Goal: Task Accomplishment & Management: Manage account settings

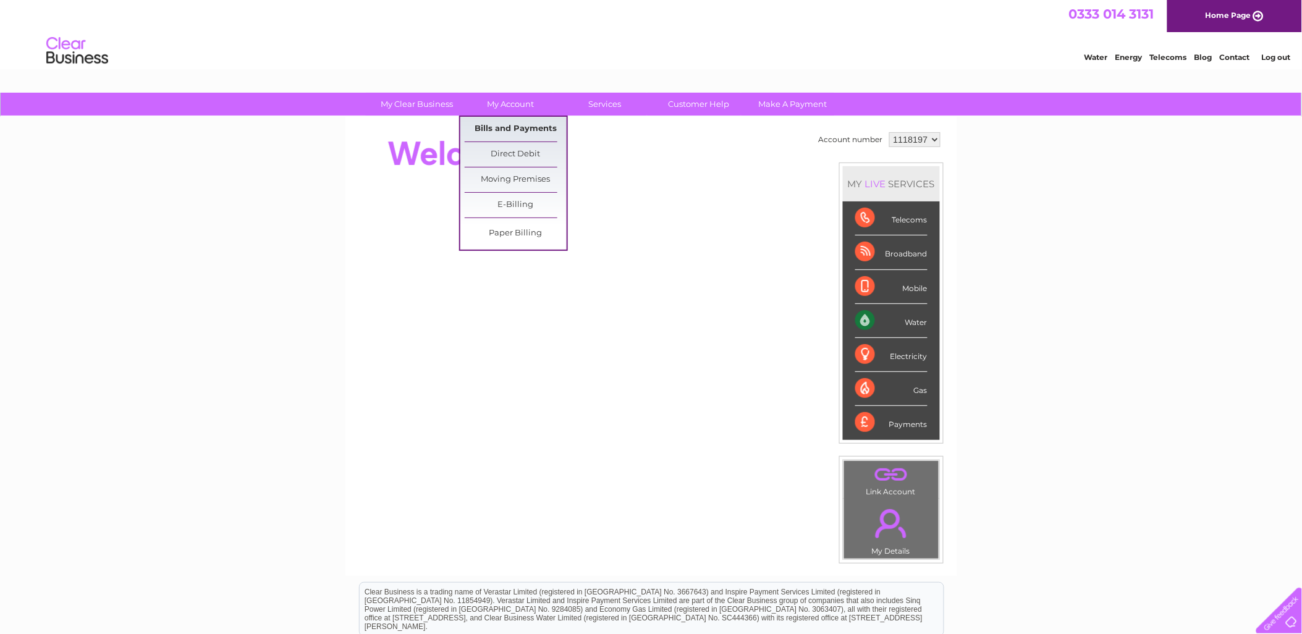
click at [513, 125] on link "Bills and Payments" at bounding box center [516, 129] width 102 height 25
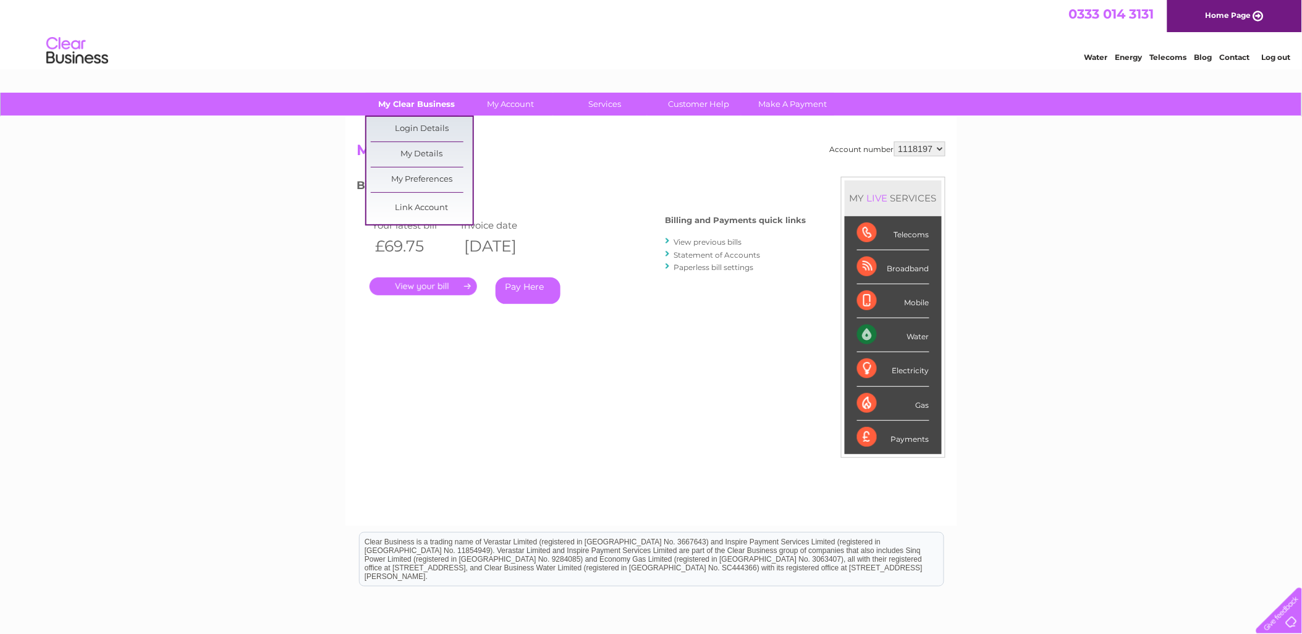
click at [423, 100] on link "My Clear Business" at bounding box center [417, 104] width 102 height 23
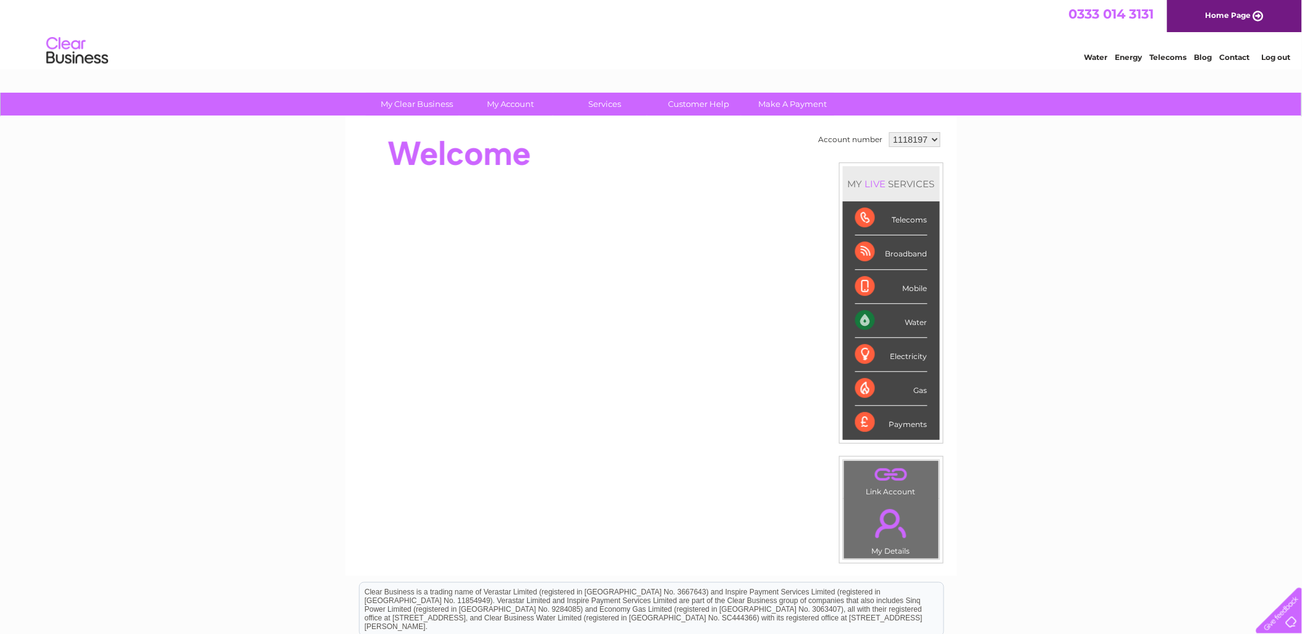
click at [714, 102] on link "Customer Help" at bounding box center [698, 104] width 102 height 23
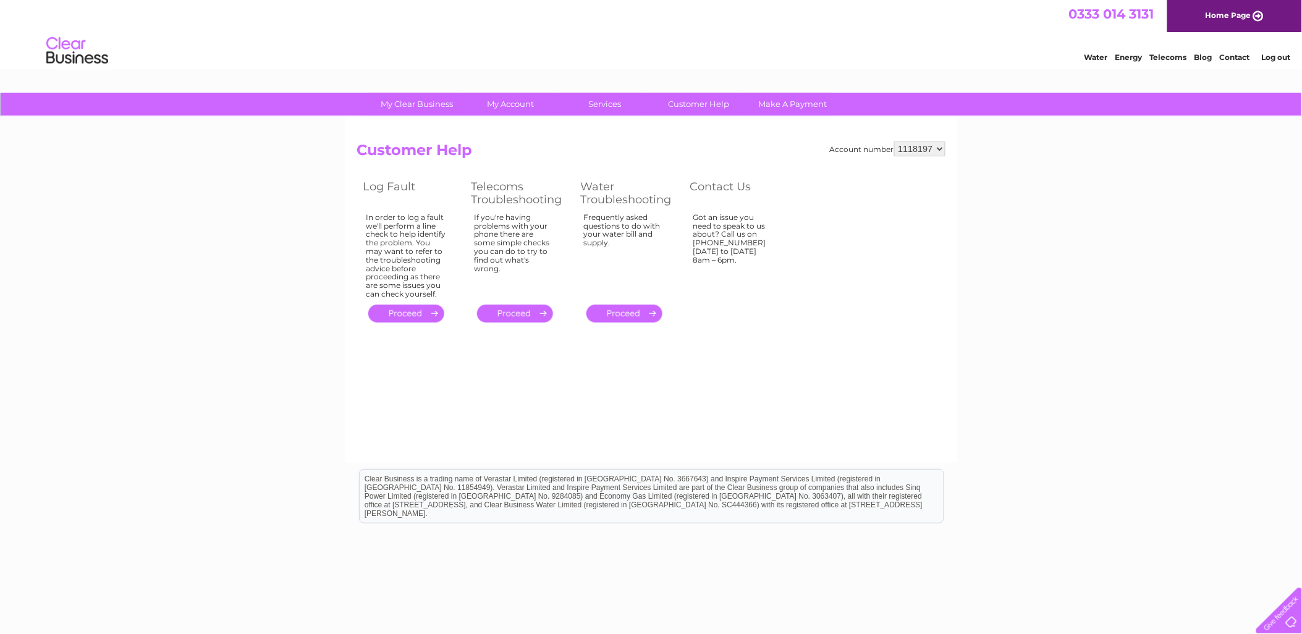
scroll to position [48, 0]
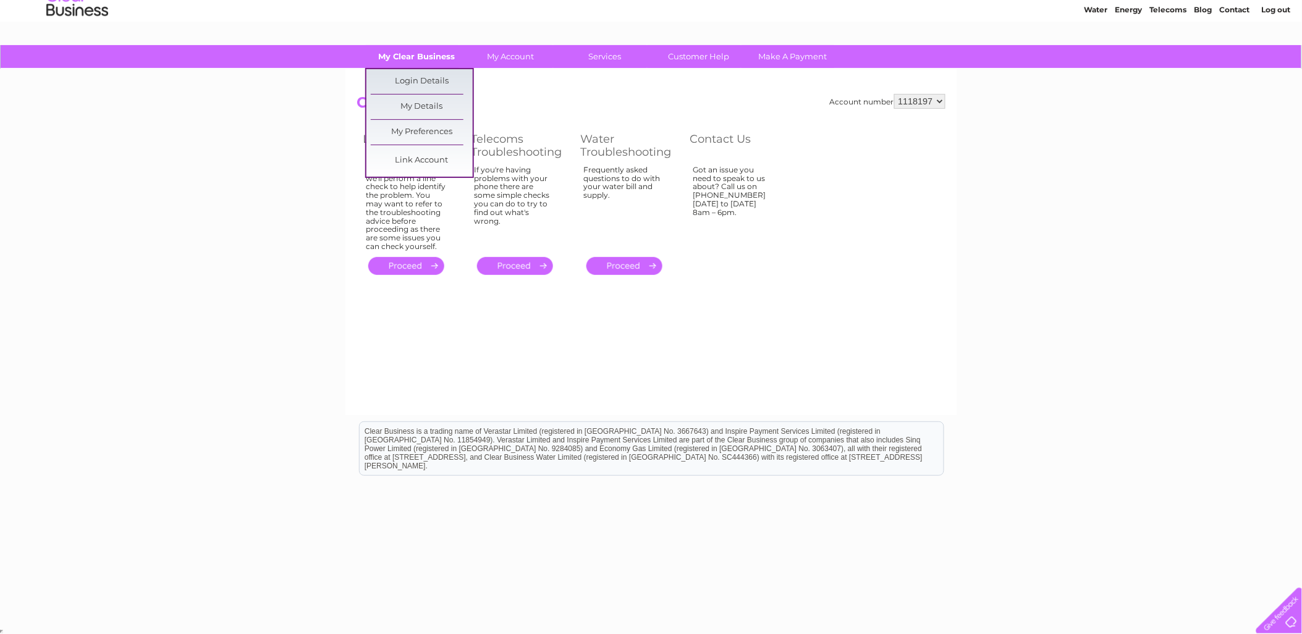
click at [421, 63] on link "My Clear Business" at bounding box center [417, 56] width 102 height 23
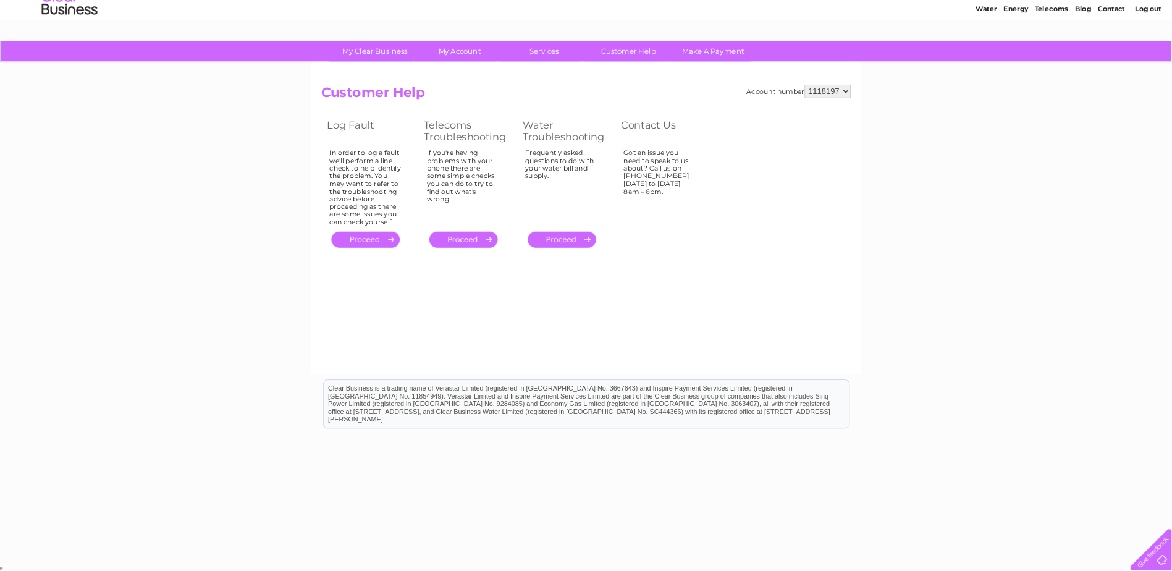
scroll to position [48, 0]
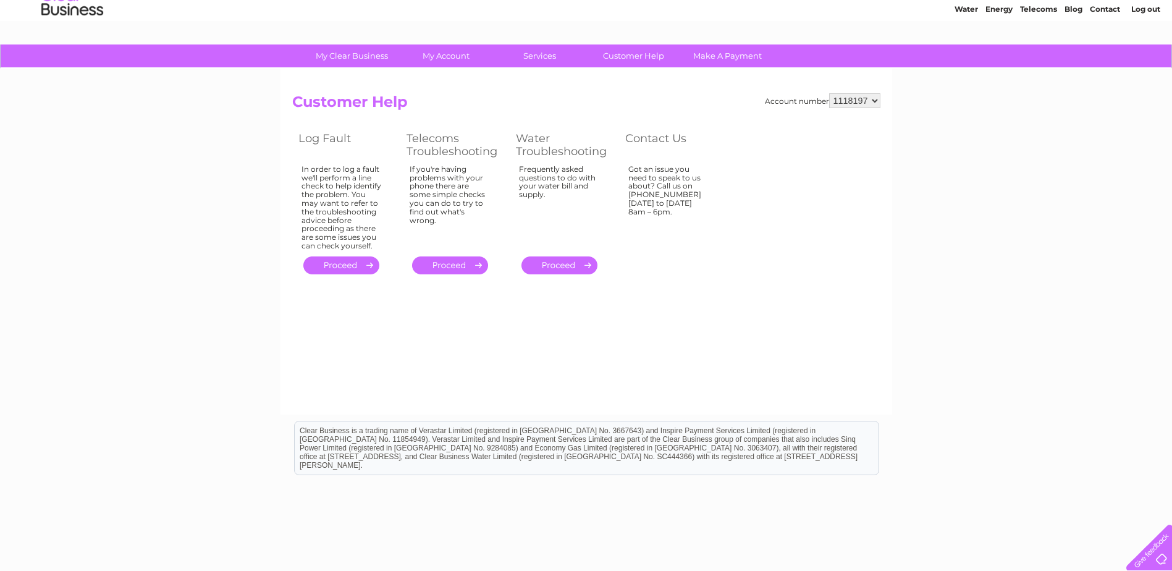
click at [1153, 544] on div at bounding box center [1146, 545] width 51 height 51
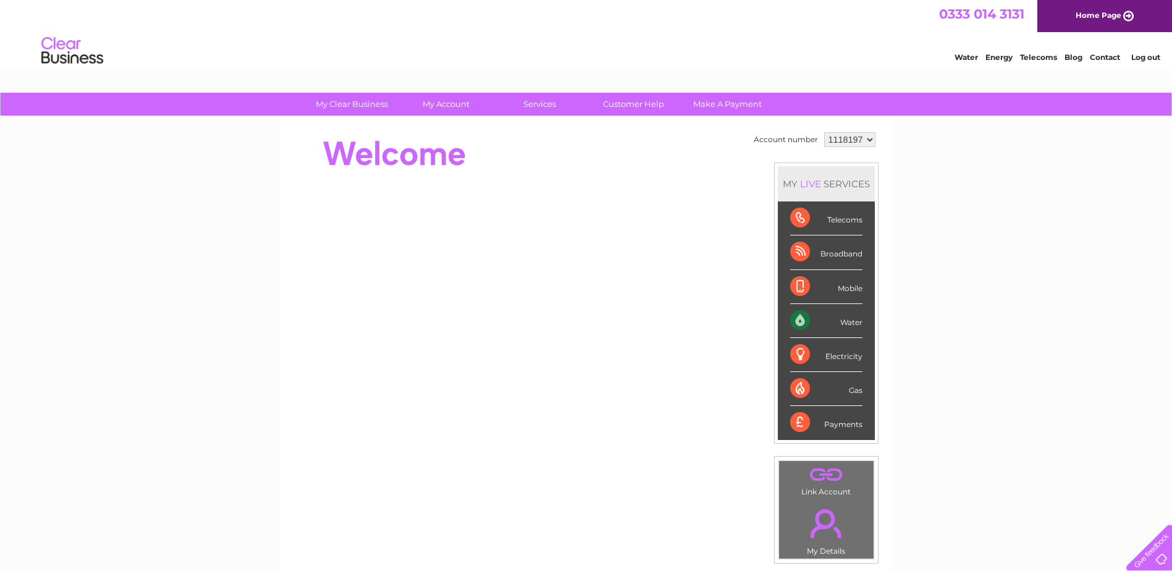
scroll to position [225, 0]
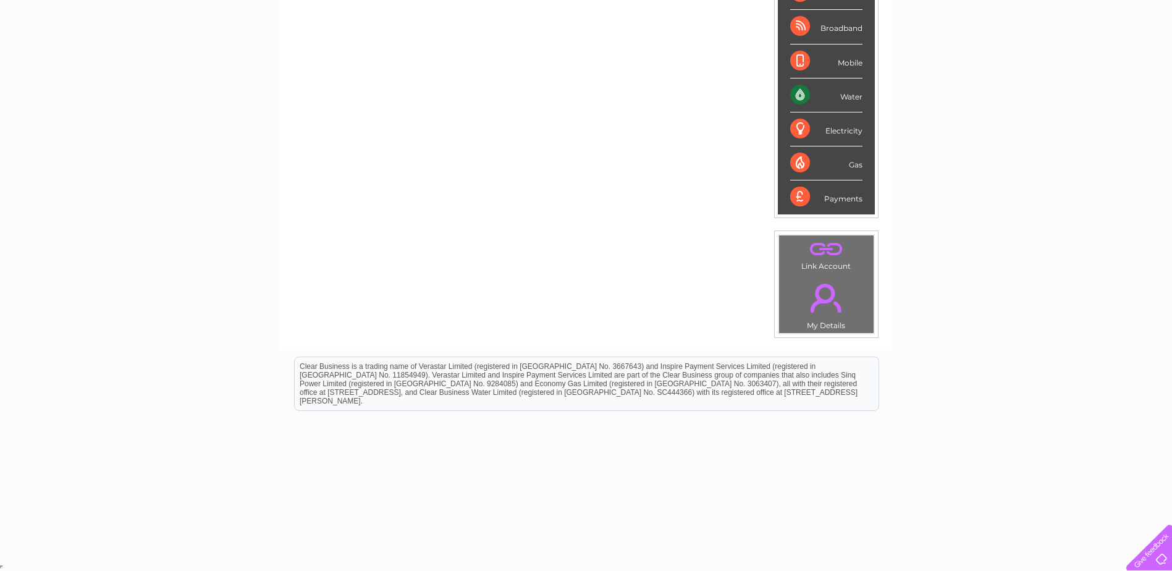
click at [822, 258] on link "." at bounding box center [826, 249] width 88 height 22
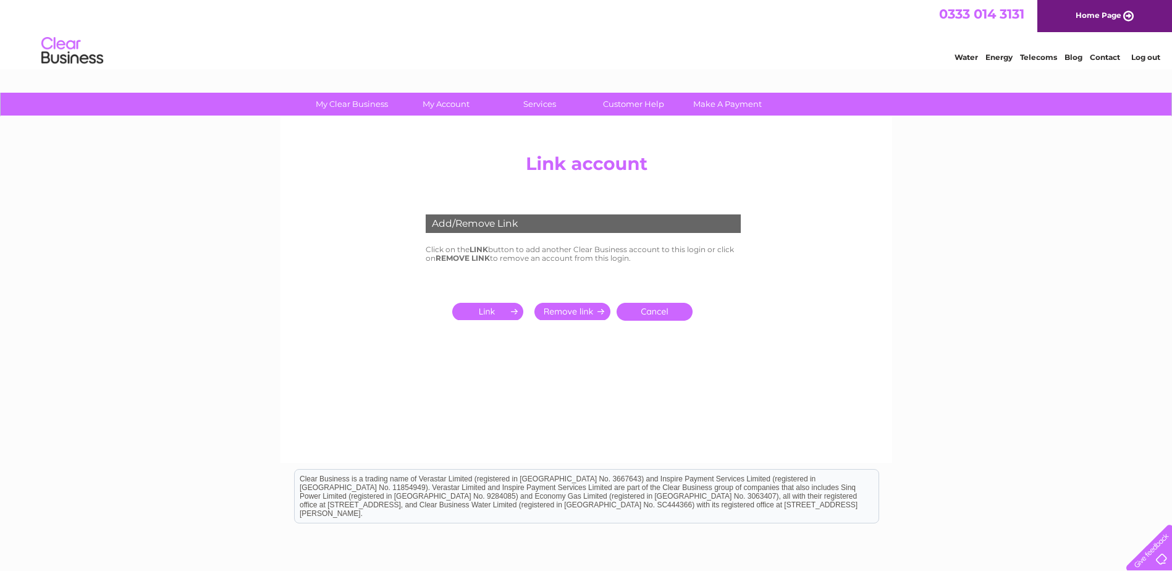
click at [504, 306] on input "submit" at bounding box center [490, 311] width 76 height 17
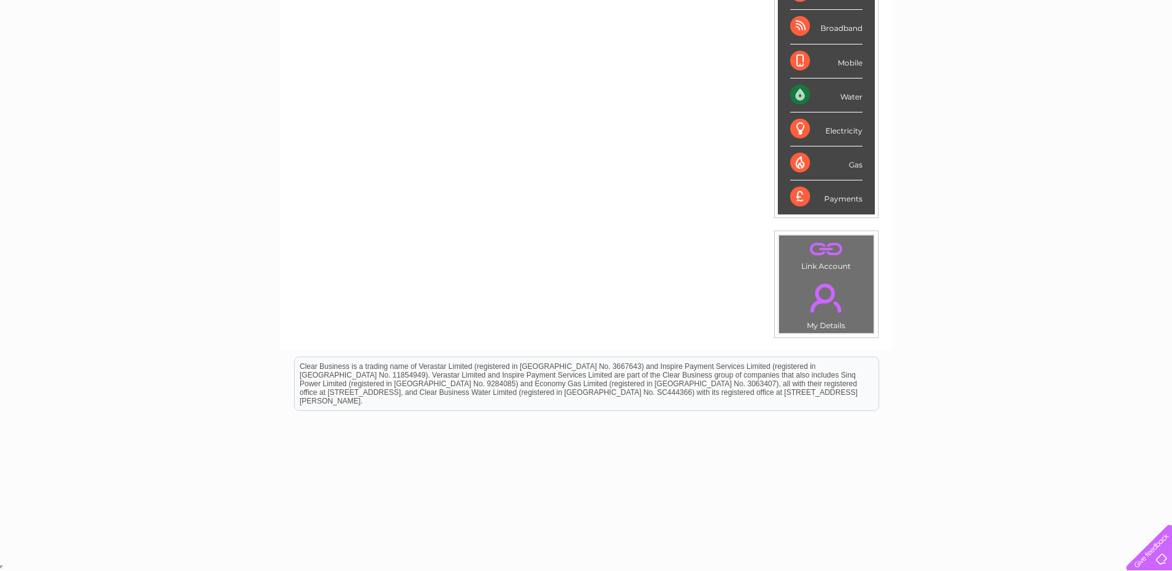
click at [826, 308] on link "." at bounding box center [826, 297] width 88 height 43
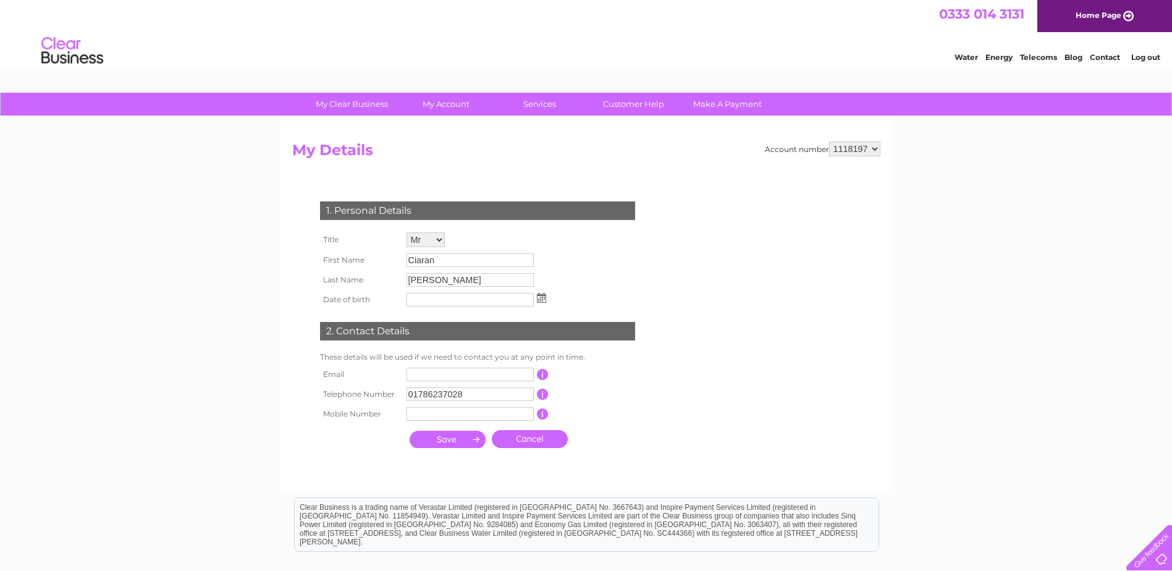
click at [459, 374] on input "text" at bounding box center [469, 375] width 127 height 14
drag, startPoint x: 476, startPoint y: 372, endPoint x: 736, endPoint y: 371, distance: 259.5
click at [954, 62] on div "My Clear Business Login Details My Details My Preferences Link Account My Accou…" at bounding box center [965, 57] width 23 height 9
type input "ciaran.sheridan@xpsgroup.com"
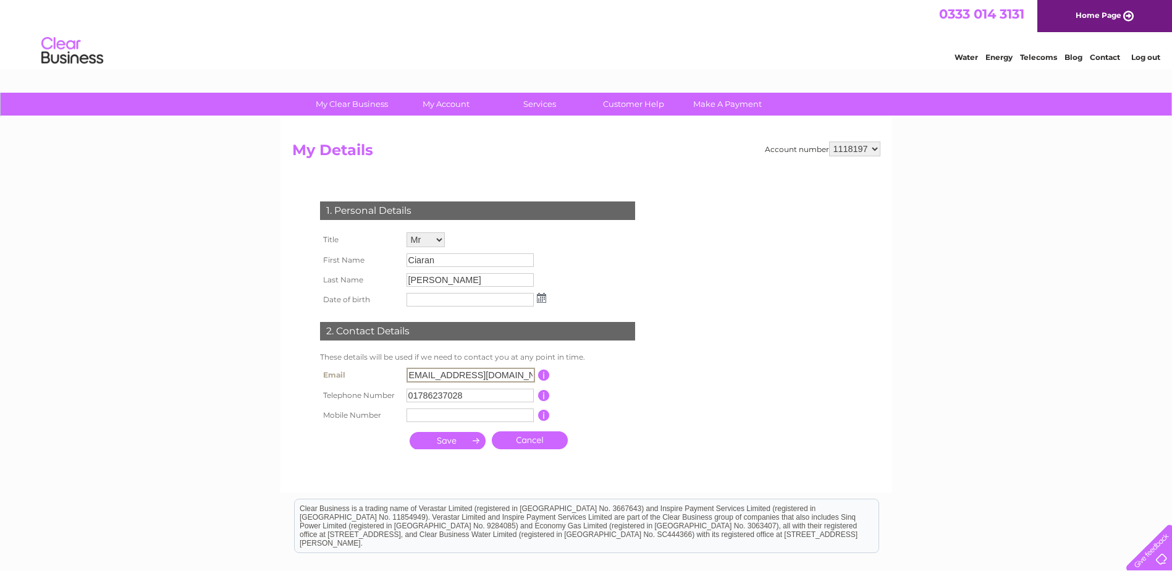
drag, startPoint x: 636, startPoint y: 369, endPoint x: 615, endPoint y: 363, distance: 21.1
click at [636, 369] on td "This should be a valid email address" at bounding box center [599, 374] width 99 height 21
click at [458, 442] on input "submit" at bounding box center [448, 439] width 76 height 17
click at [437, 438] on input "submit" at bounding box center [448, 440] width 76 height 17
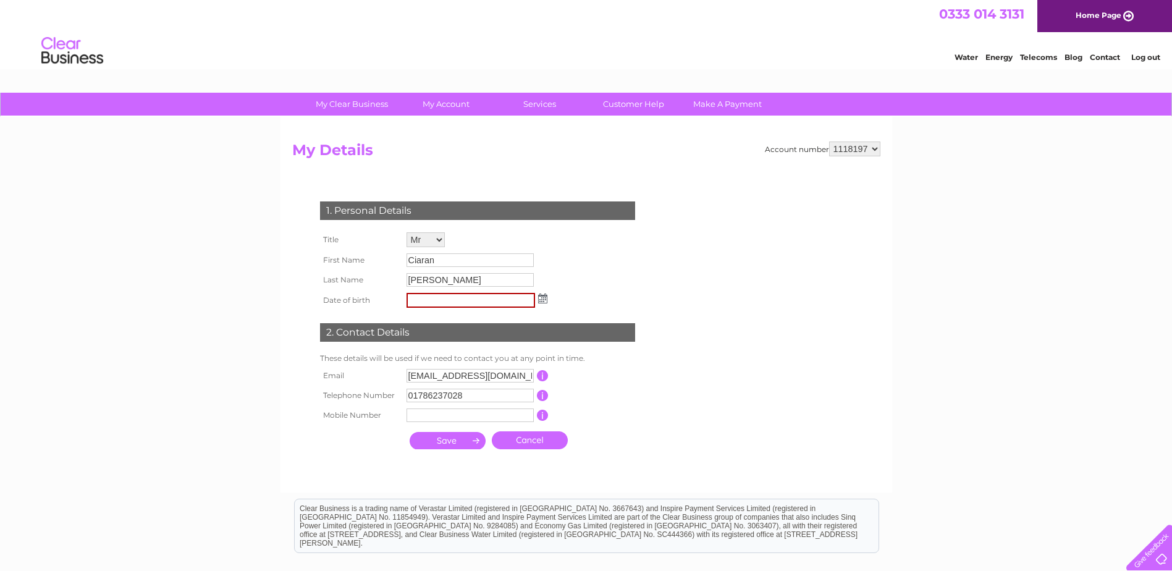
click at [540, 299] on img at bounding box center [542, 298] width 9 height 10
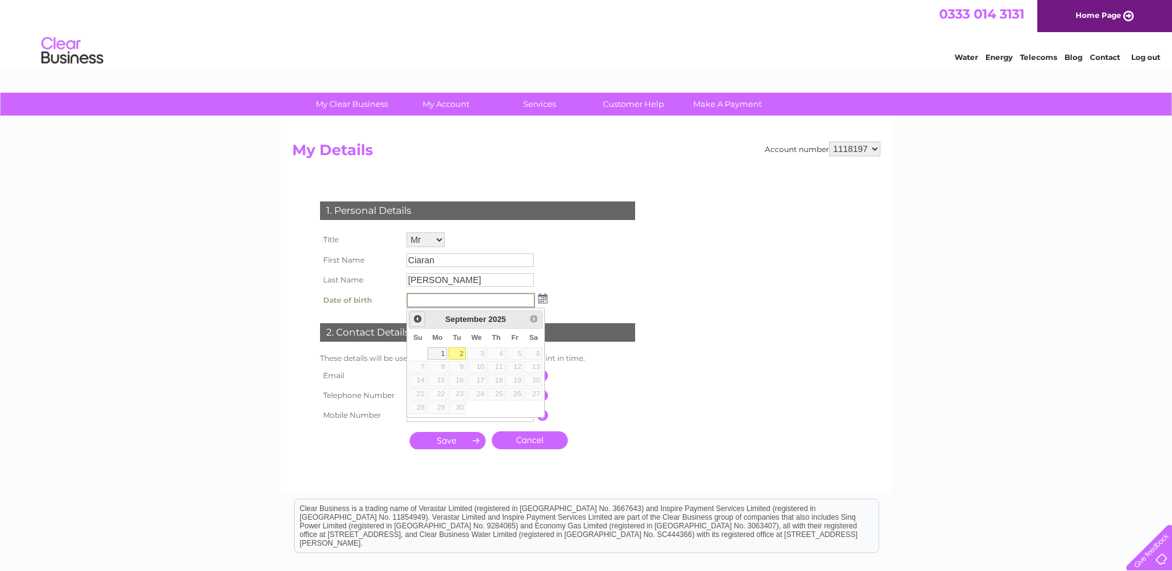
click at [417, 316] on span "Prev" at bounding box center [418, 319] width 10 height 10
click at [425, 300] on input "text" at bounding box center [470, 300] width 128 height 15
type input "01/02/2000"
click at [458, 348] on link "1" at bounding box center [457, 353] width 17 height 12
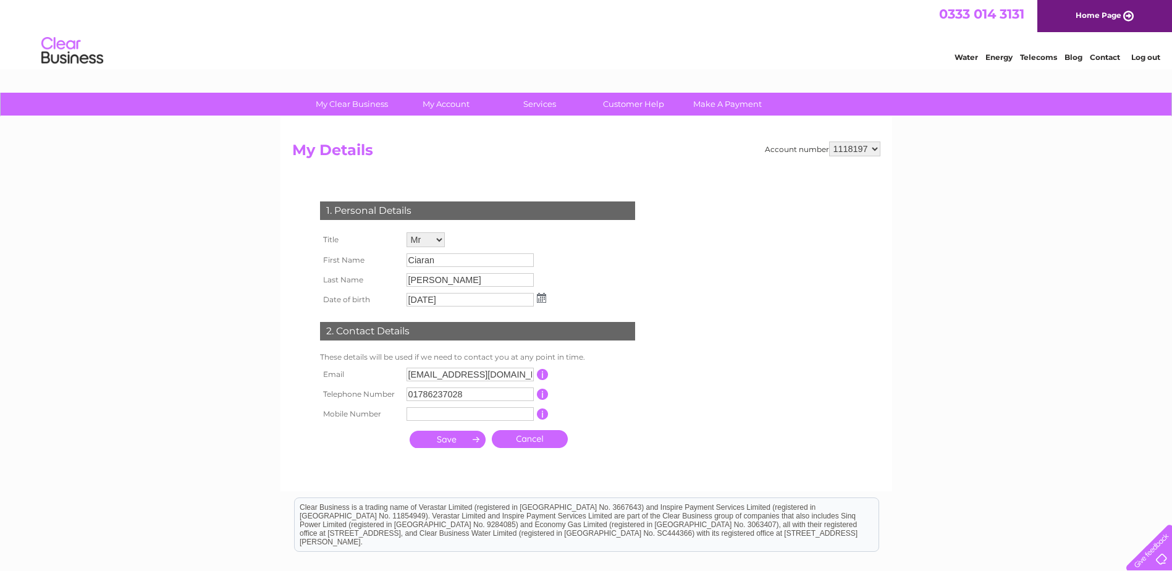
click at [450, 437] on input "submit" at bounding box center [448, 439] width 76 height 17
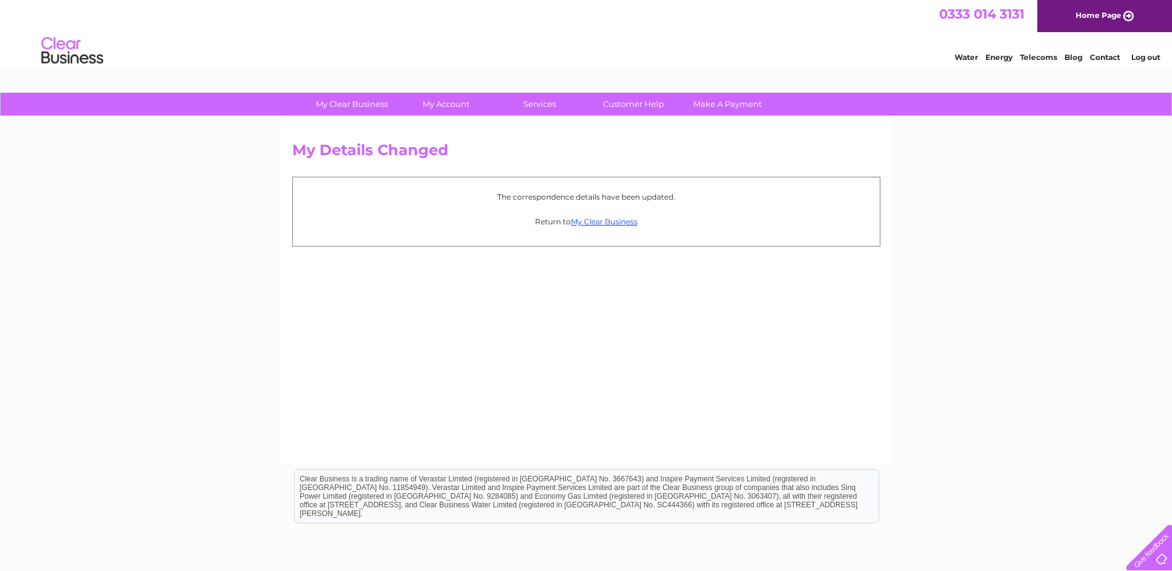
drag, startPoint x: 145, startPoint y: 374, endPoint x: 255, endPoint y: 347, distance: 113.1
click at [145, 374] on div "My Clear Business Login Details My Details My Preferences Link Account My Accou…" at bounding box center [586, 383] width 1172 height 581
